Goal: Information Seeking & Learning: Learn about a topic

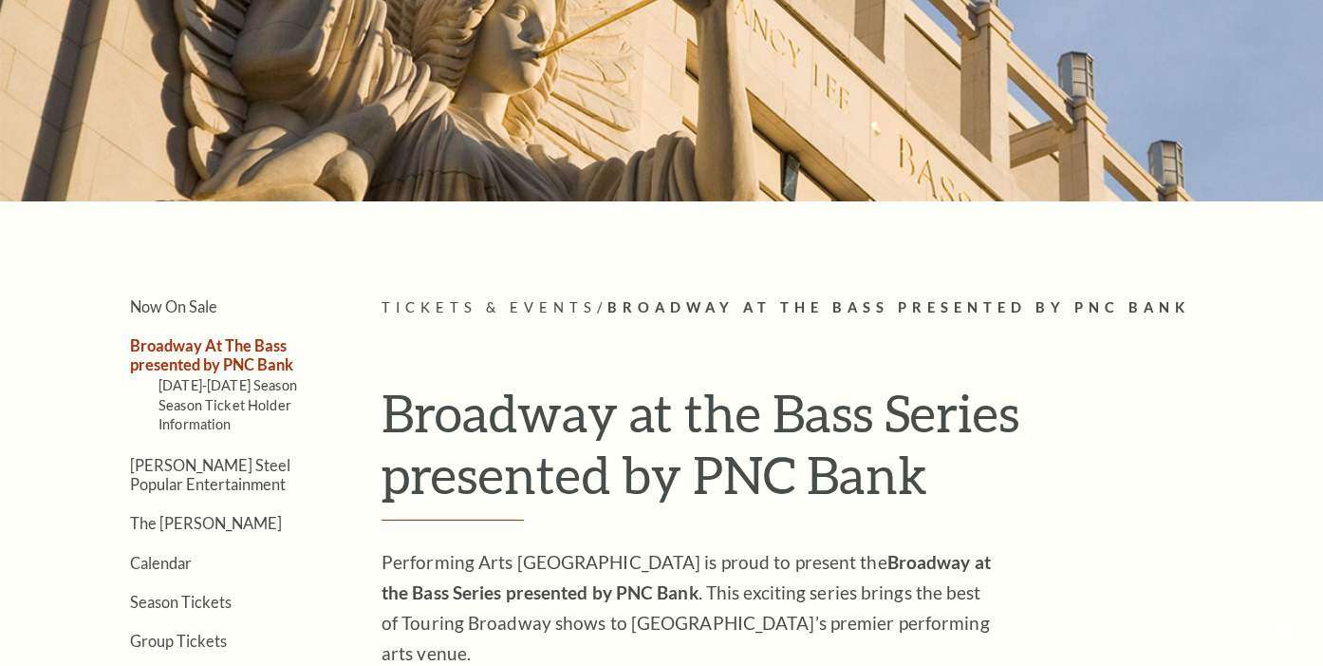
scroll to position [517, 0]
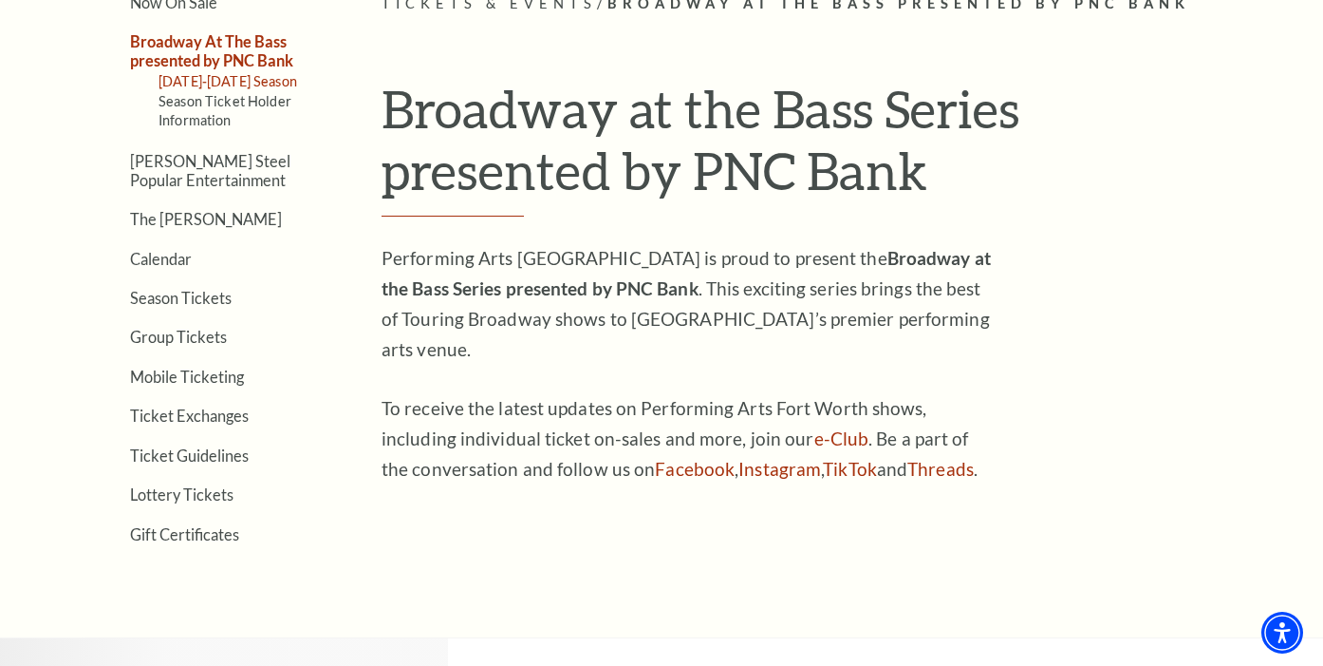
click at [226, 82] on link "[DATE]-[DATE] Season" at bounding box center [228, 81] width 139 height 16
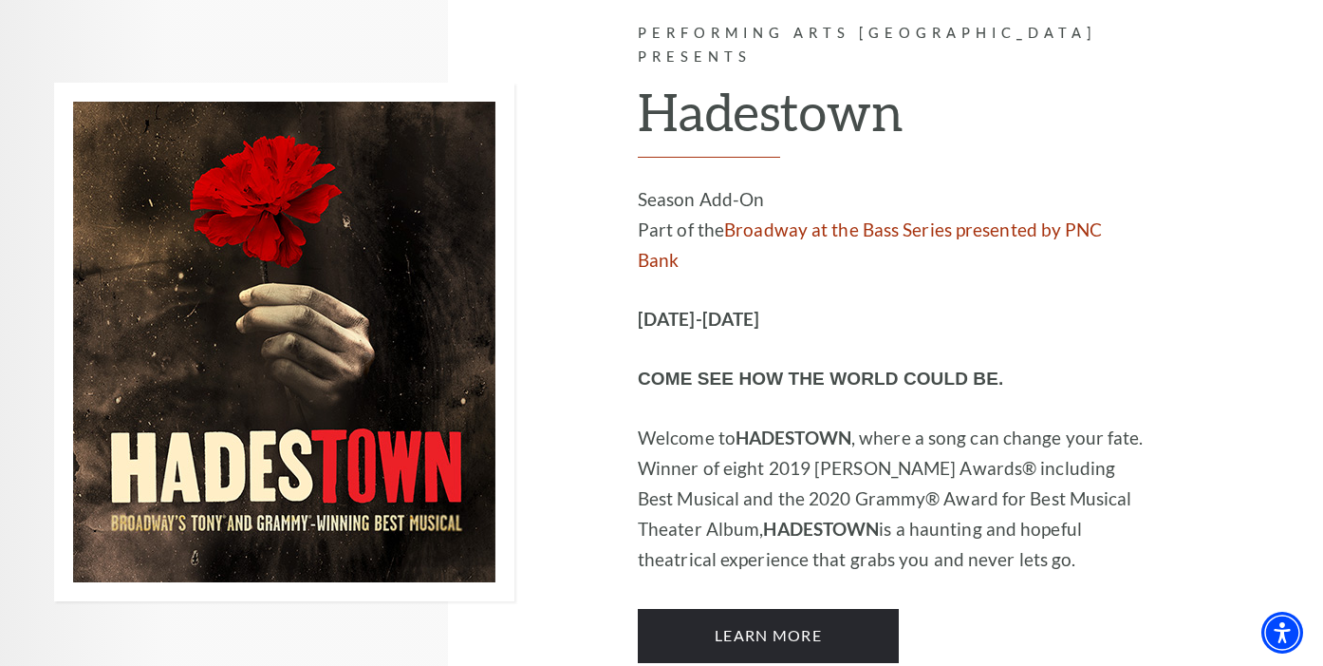
scroll to position [11203, 0]
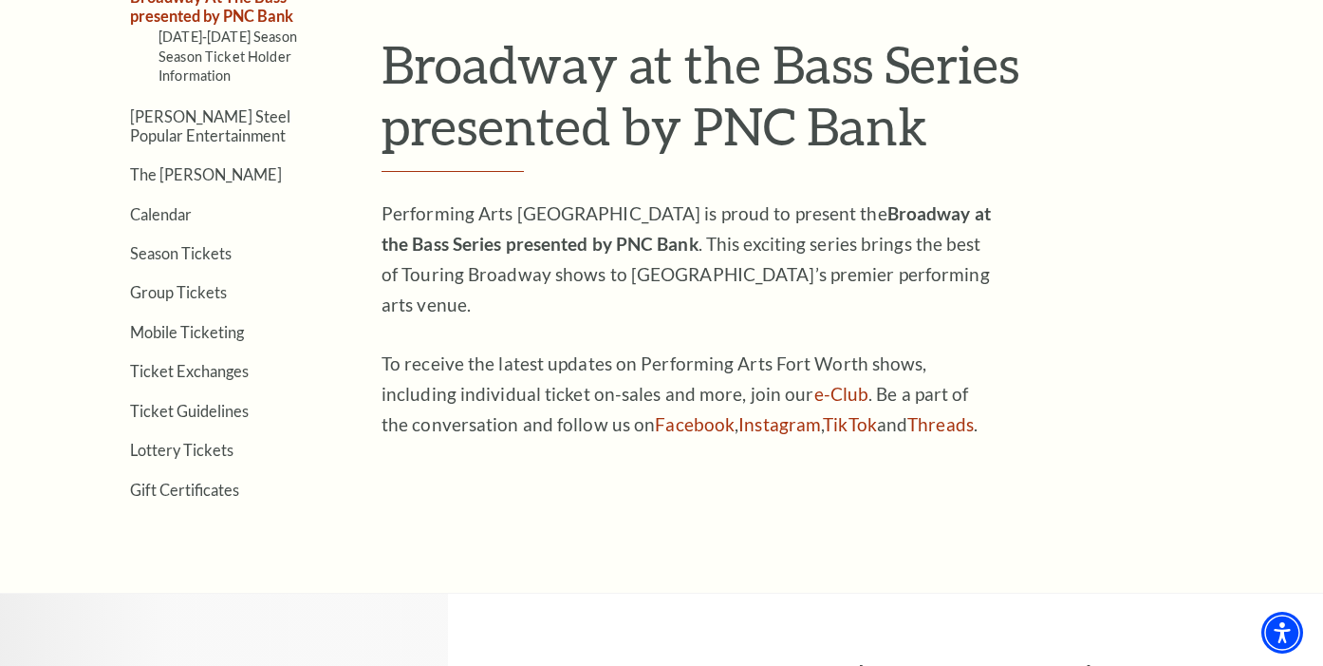
scroll to position [570, 0]
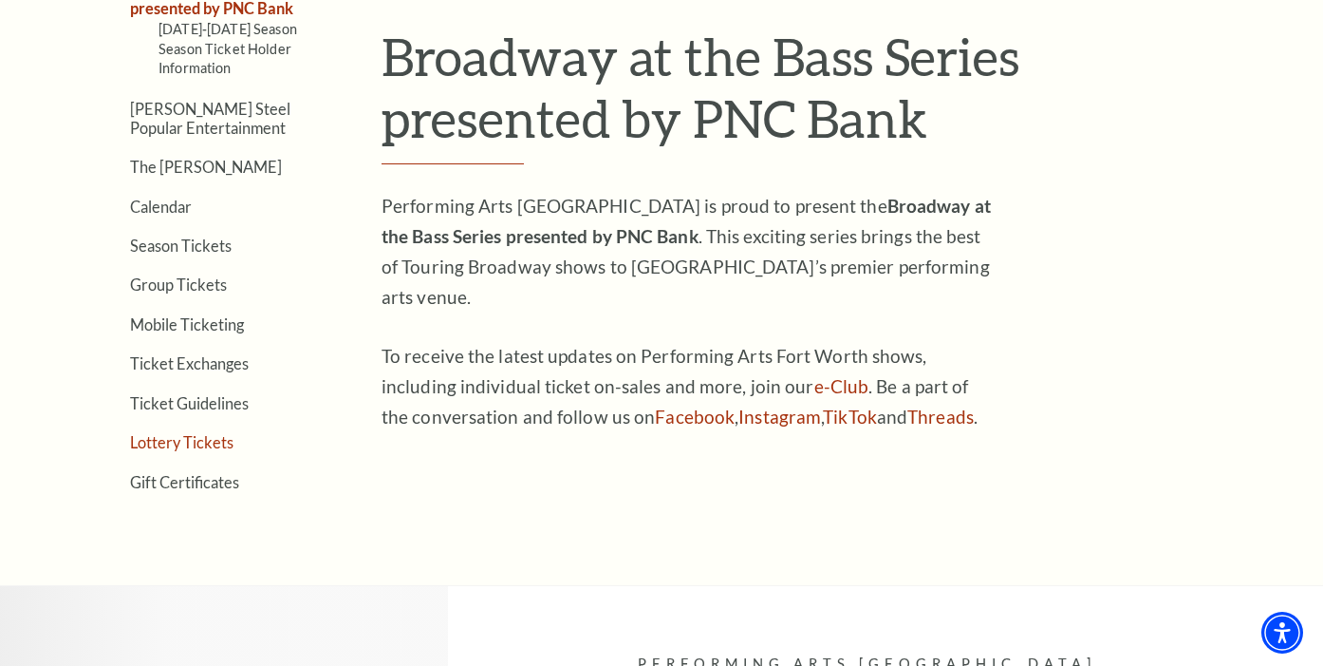
click at [189, 444] on link "Lottery Tickets" at bounding box center [181, 442] width 103 height 18
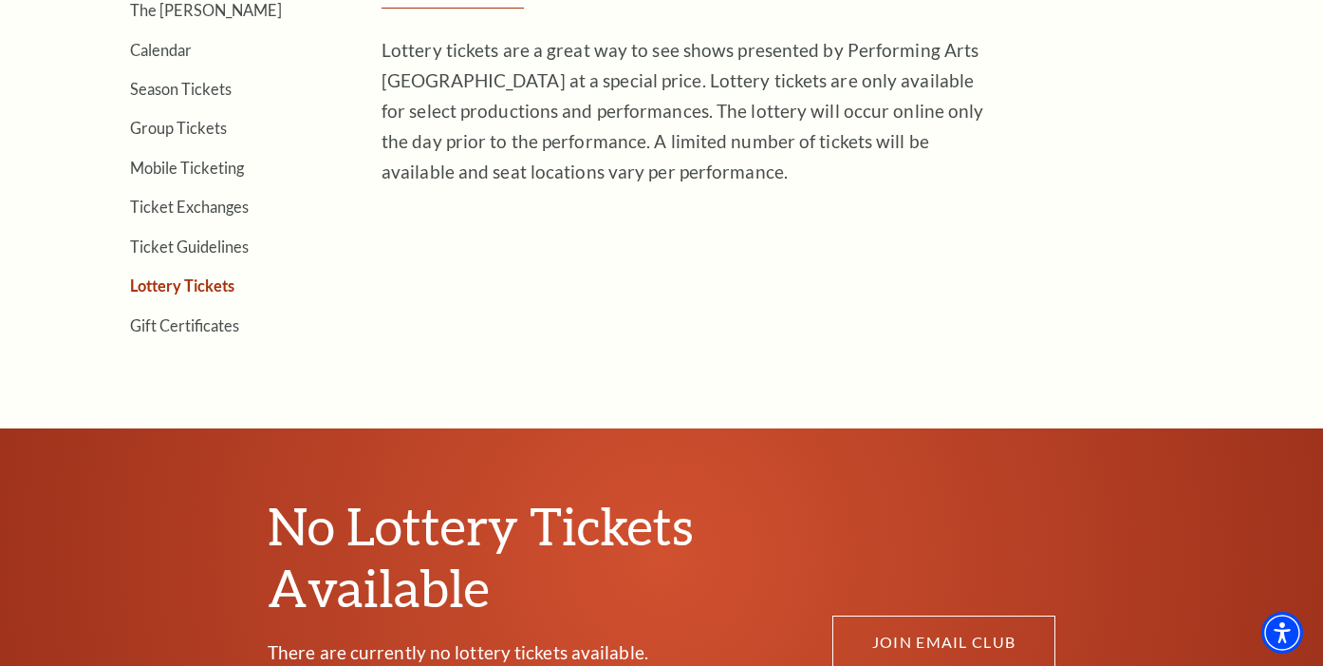
scroll to position [285, 0]
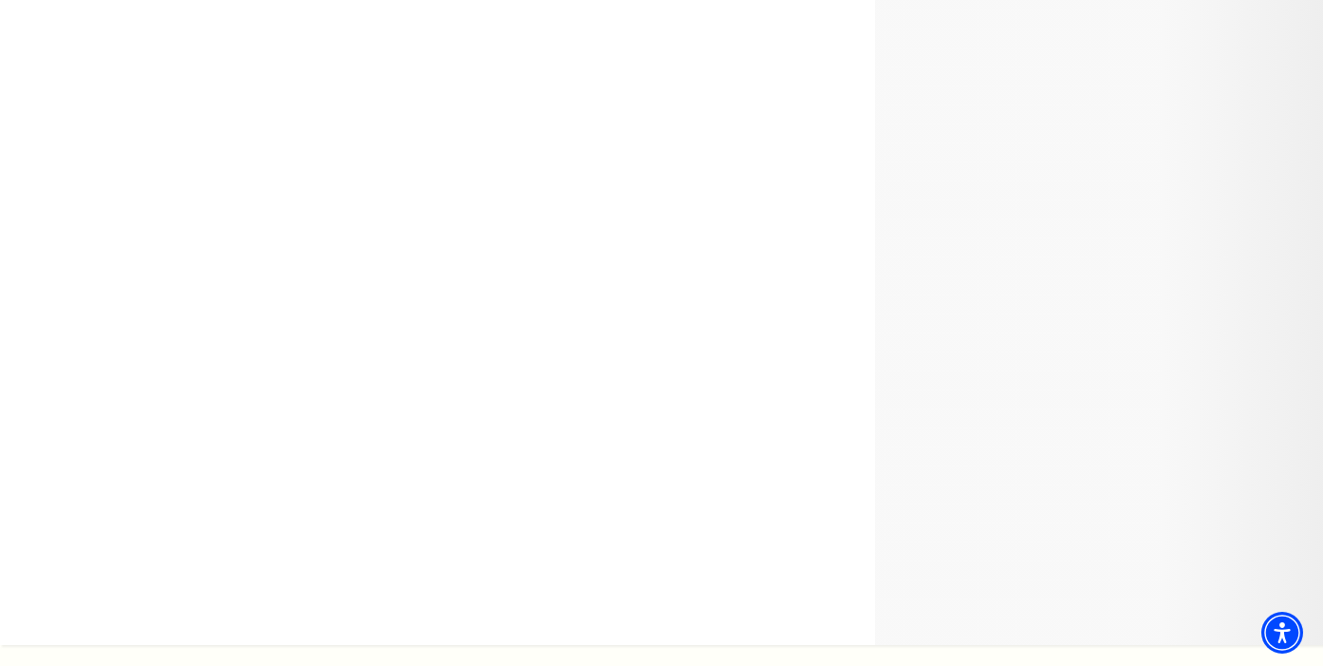
scroll to position [11203, 0]
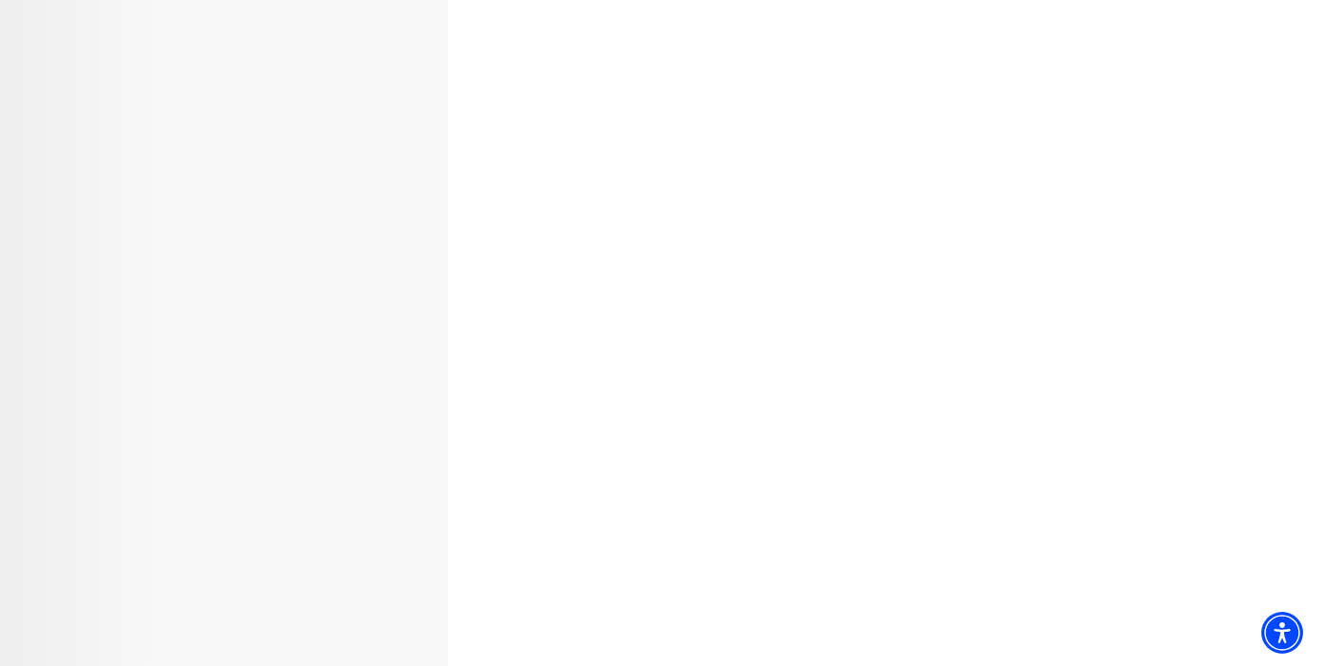
drag, startPoint x: 863, startPoint y: 38, endPoint x: 798, endPoint y: 25, distance: 66.8
